Goal: Find contact information: Find contact information

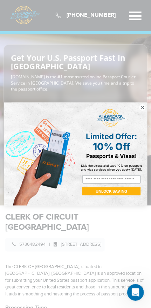
click at [129, 11] on div "Close dialog Limited Offer: 10% Off Passports & Visas! Skip the stress and save…" at bounding box center [75, 154] width 151 height 308
click at [134, 7] on div "Close dialog Limited Offer: 10% Off Passports & Visas! Skip the stress and save…" at bounding box center [75, 154] width 151 height 308
click at [140, 16] on div "Close dialog Limited Offer: 10% Off Passports & Visas! Skip the stress and save…" at bounding box center [75, 154] width 151 height 308
click at [135, 14] on div "Close dialog Limited Offer: 10% Off Passports & Visas! Skip the stress and save…" at bounding box center [75, 154] width 151 height 308
click at [145, 107] on circle "Close dialog" at bounding box center [142, 107] width 6 height 6
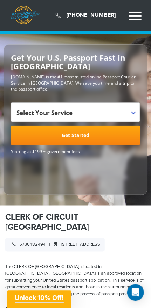
click at [133, 18] on div at bounding box center [135, 18] width 20 height 20
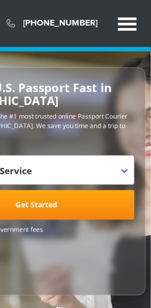
click at [131, 19] on span at bounding box center [135, 20] width 12 height 2
